Goal: Communication & Community: Participate in discussion

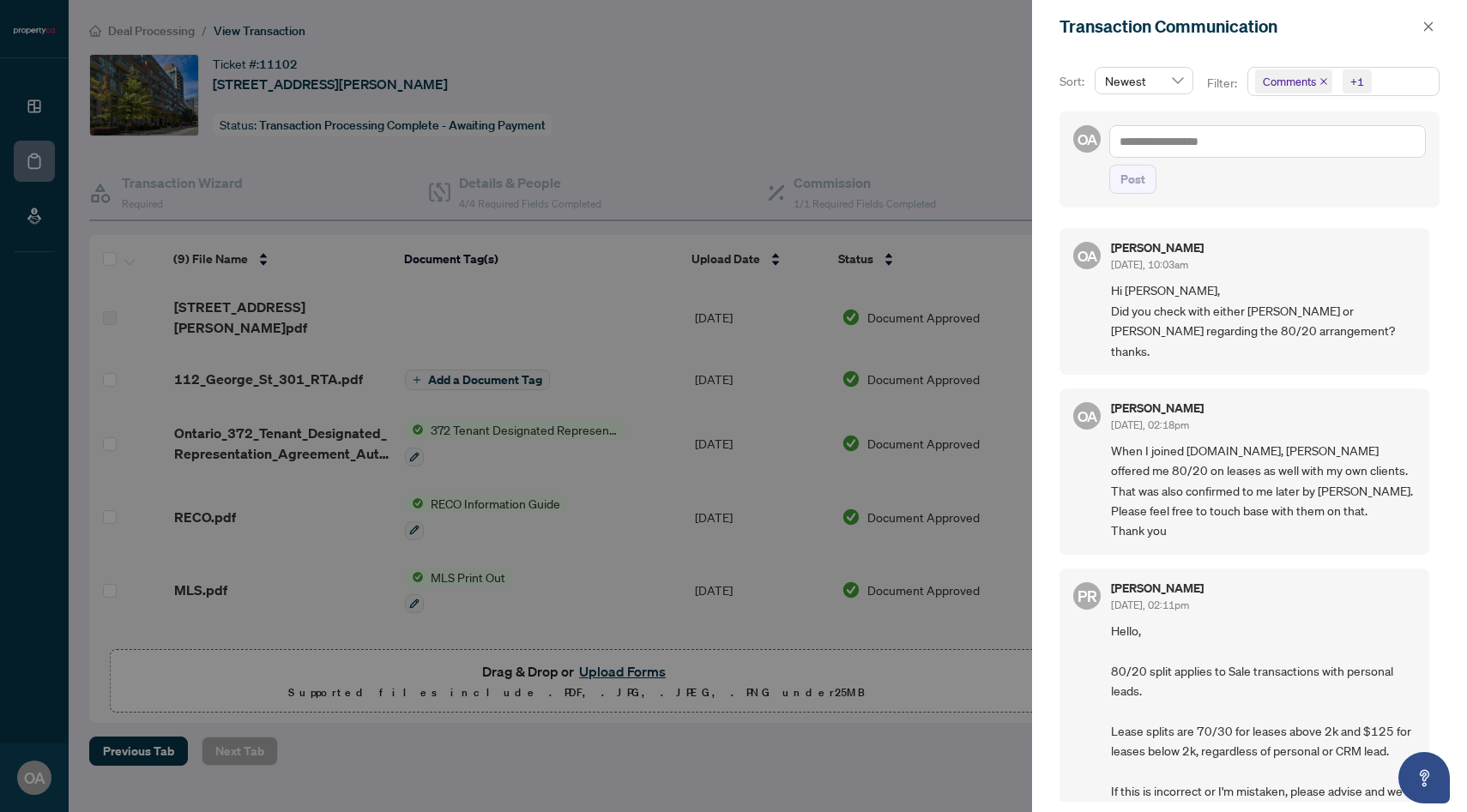
click at [671, 86] on div at bounding box center [733, 406] width 1467 height 812
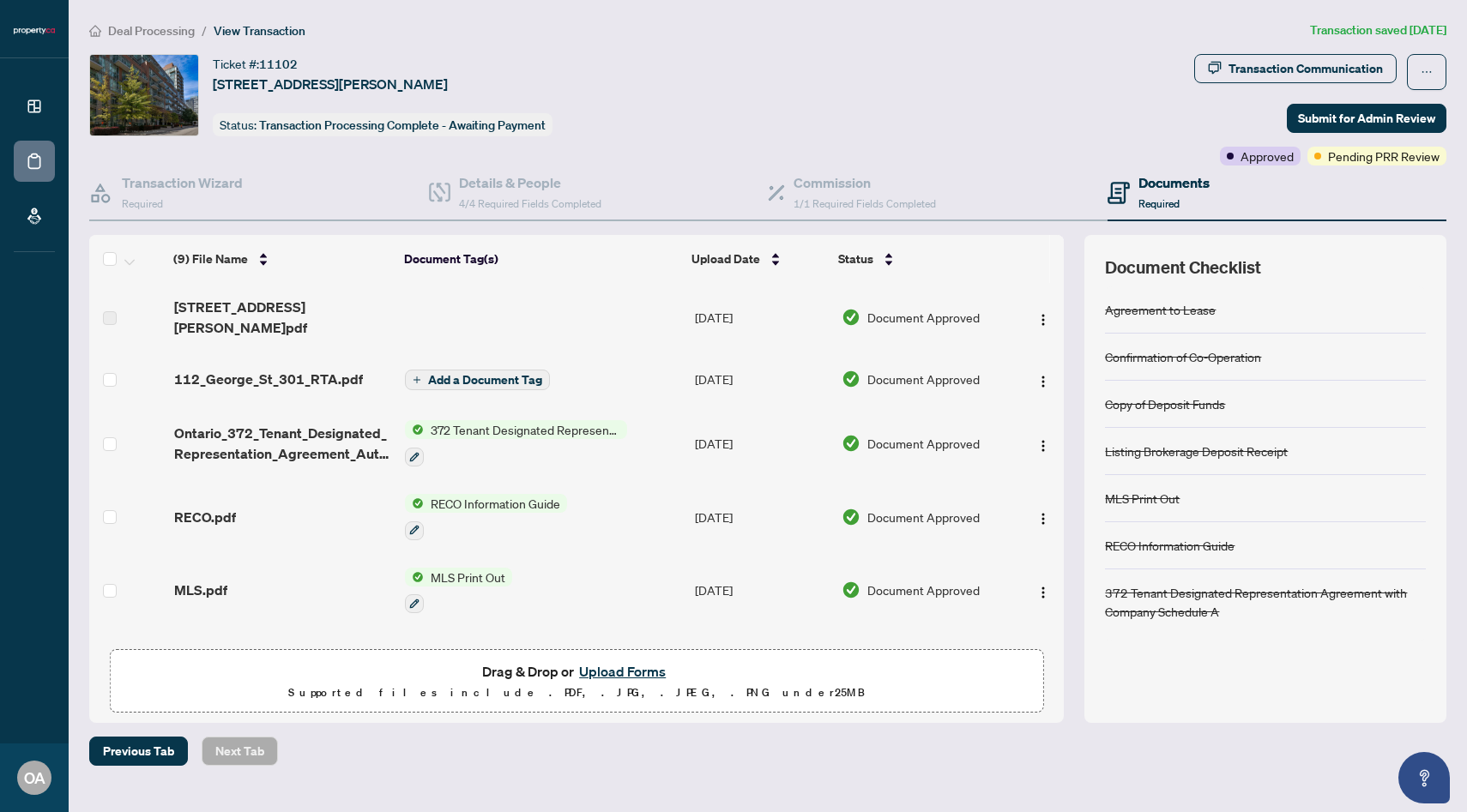
click at [1248, 39] on div "Deal Processing / View Transaction Transaction saved 2 days ago Ticket #: 11102…" at bounding box center [767, 393] width 1371 height 745
click at [1252, 56] on div "Transaction Communication" at bounding box center [1306, 68] width 155 height 27
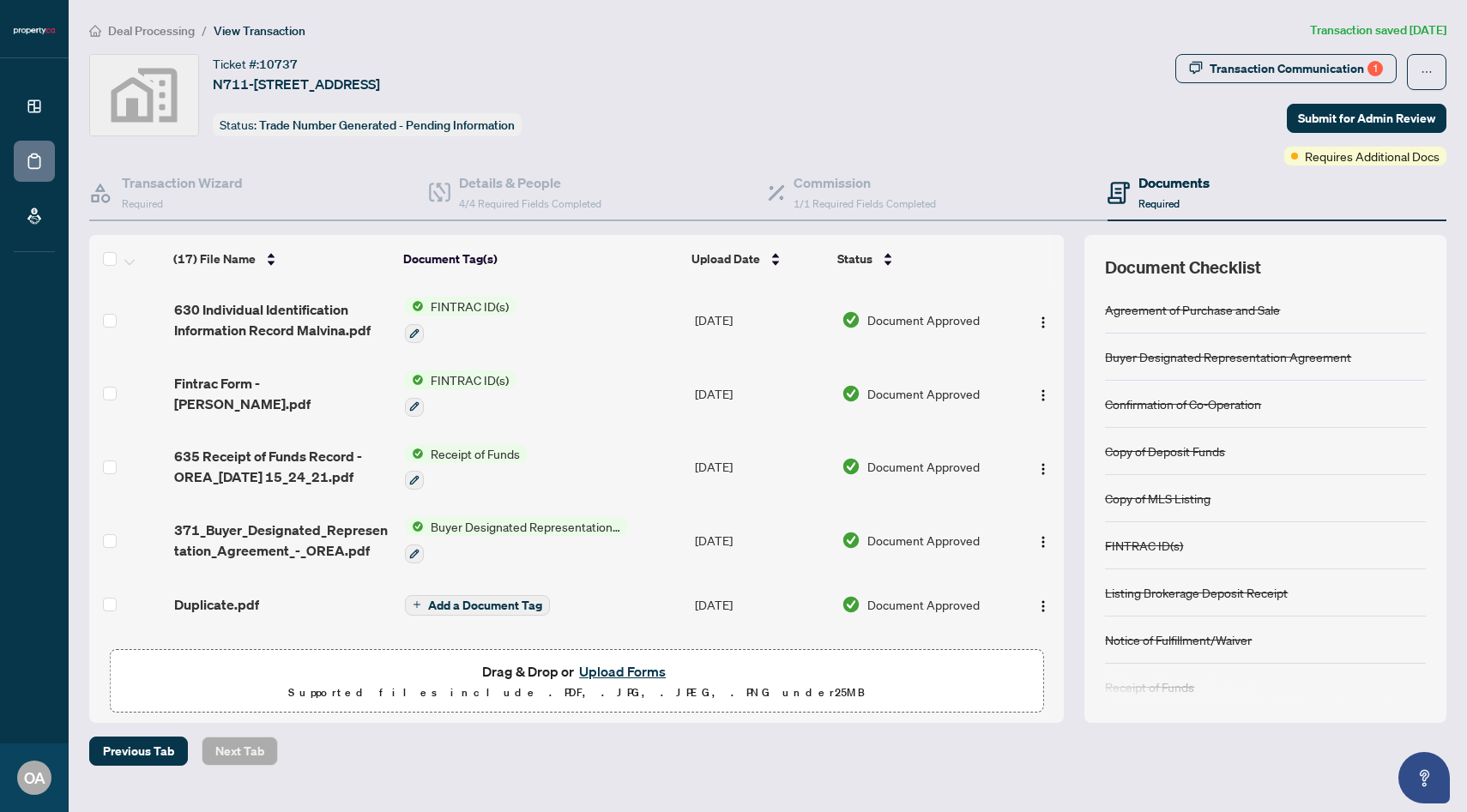
click at [1269, 95] on div "Transaction Communication 1 Submit for Admin Review Requires Additional Docs" at bounding box center [1310, 110] width 271 height 112
click at [1263, 78] on div "Transaction Communication 1" at bounding box center [1296, 68] width 173 height 27
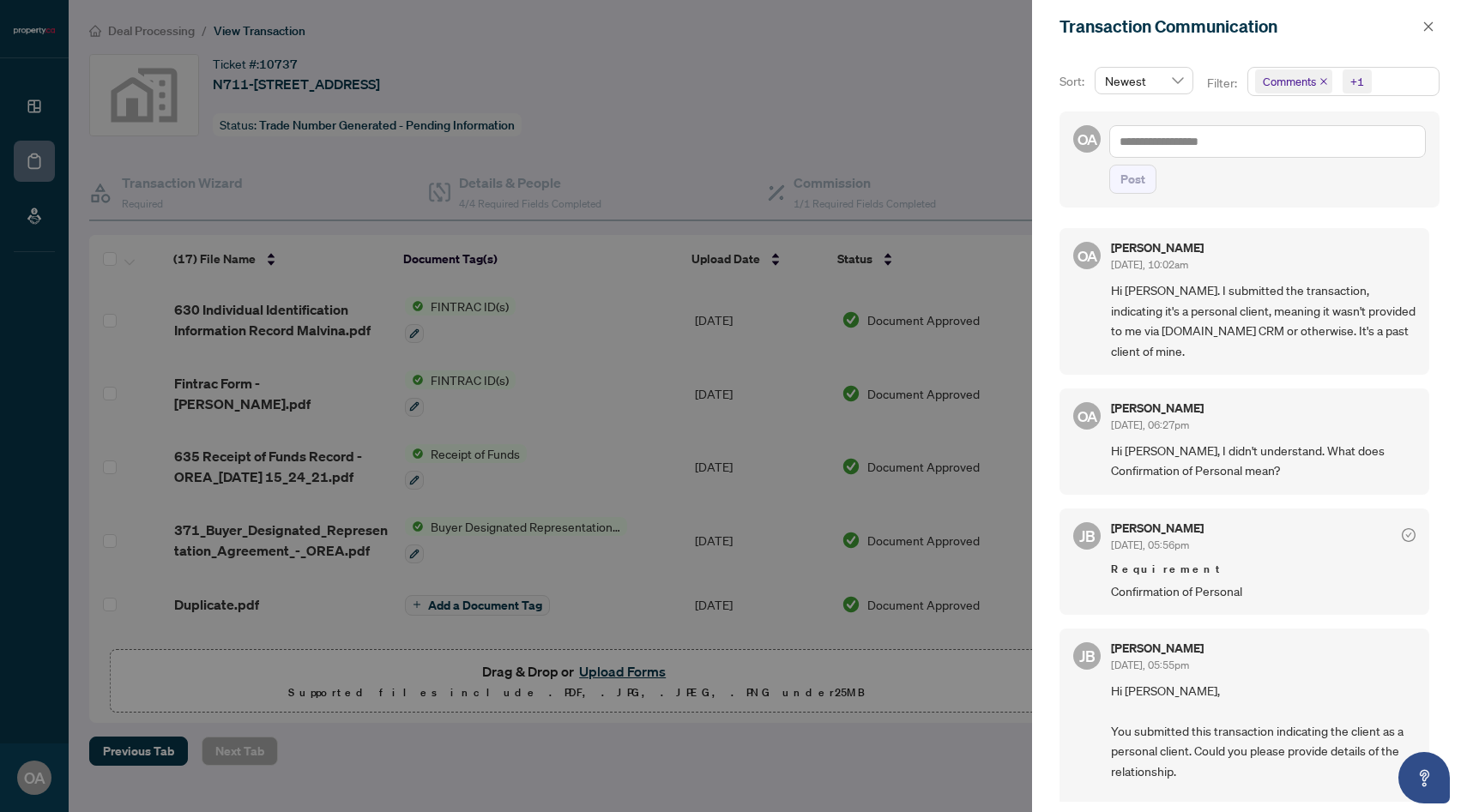
click at [881, 73] on div at bounding box center [733, 406] width 1467 height 812
click at [1410, 23] on div "Transaction Communication" at bounding box center [1239, 26] width 358 height 25
click at [1417, 23] on button "button" at bounding box center [1428, 26] width 23 height 21
